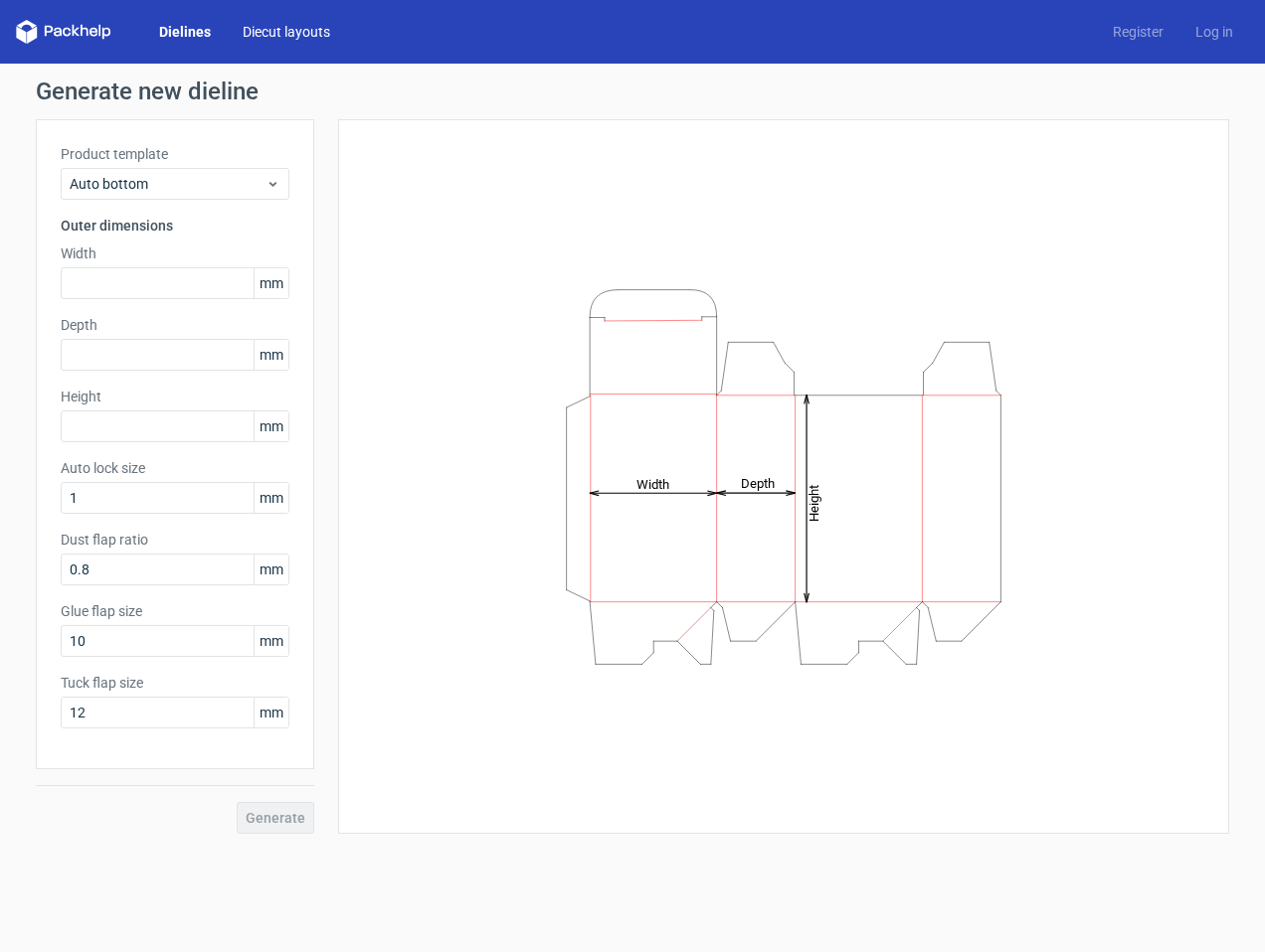
click at [279, 35] on link "Diecut layouts" at bounding box center [287, 32] width 120 height 20
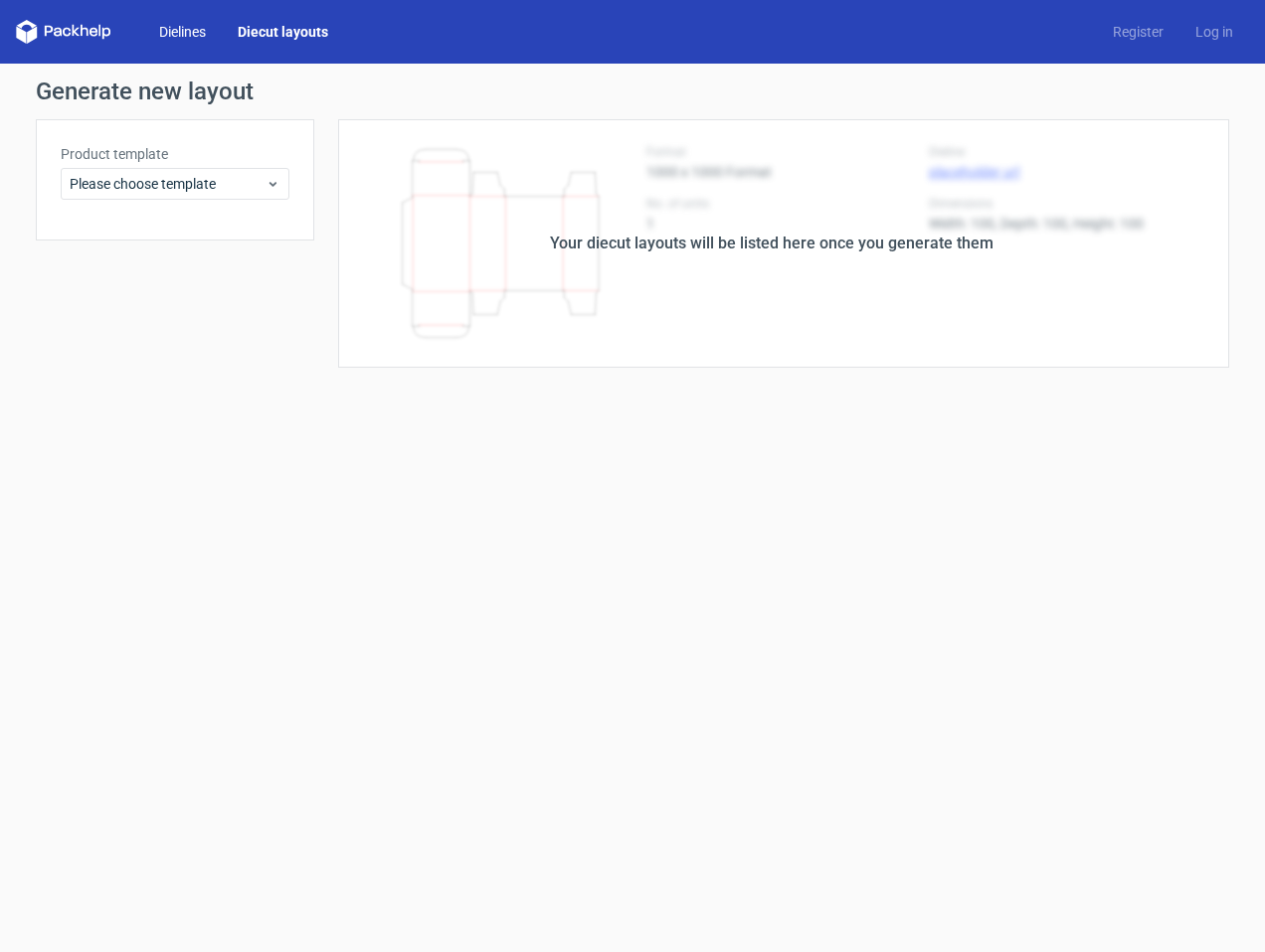
click at [188, 26] on link "Dielines" at bounding box center [182, 32] width 79 height 20
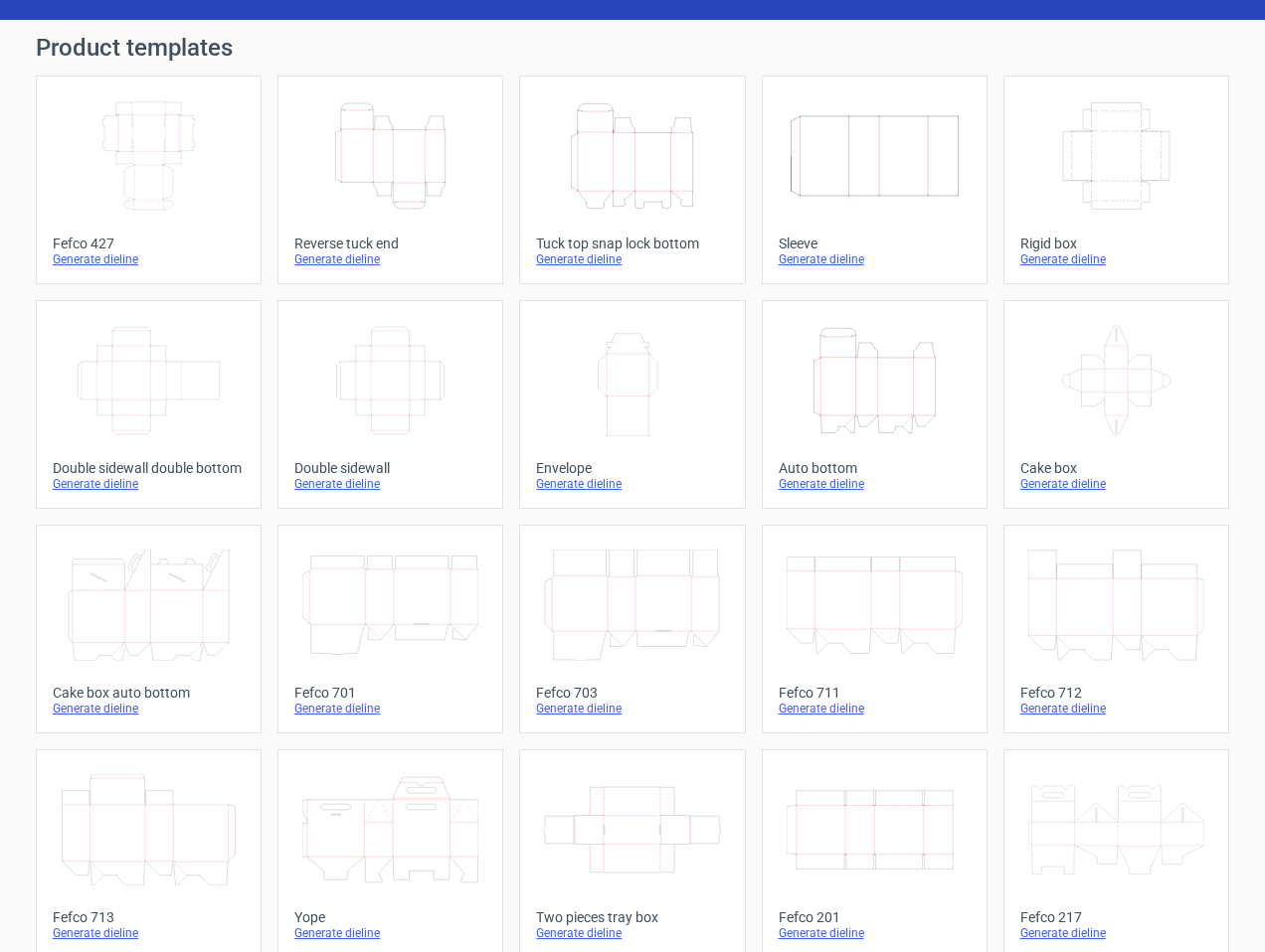
scroll to position [47, 0]
